Goal: Information Seeking & Learning: Learn about a topic

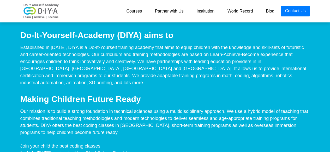
scroll to position [2585, 0]
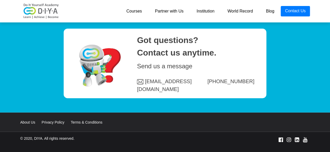
click at [133, 11] on link "Courses" at bounding box center [134, 11] width 29 height 10
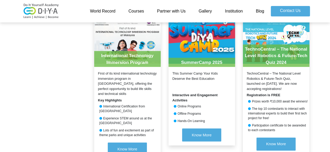
scroll to position [547, 1]
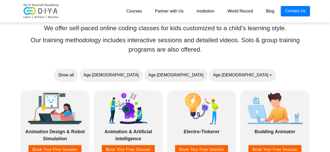
scroll to position [412, 0]
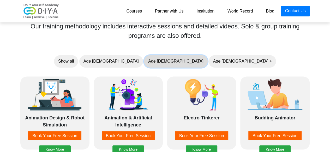
click at [176, 63] on button "Age 7-10" at bounding box center [176, 61] width 64 height 13
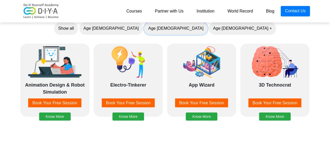
scroll to position [446, 0]
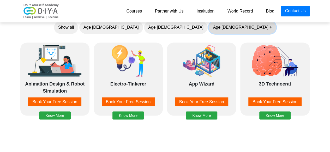
click at [210, 30] on button "Age 10 +" at bounding box center [242, 27] width 67 height 13
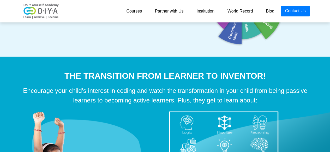
scroll to position [1386, 0]
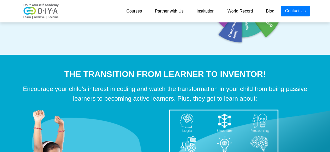
click at [193, 69] on div "The Transition from Learner to Inventor!" at bounding box center [165, 74] width 298 height 13
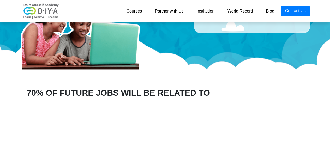
scroll to position [0, 0]
